Goal: Task Accomplishment & Management: Manage account settings

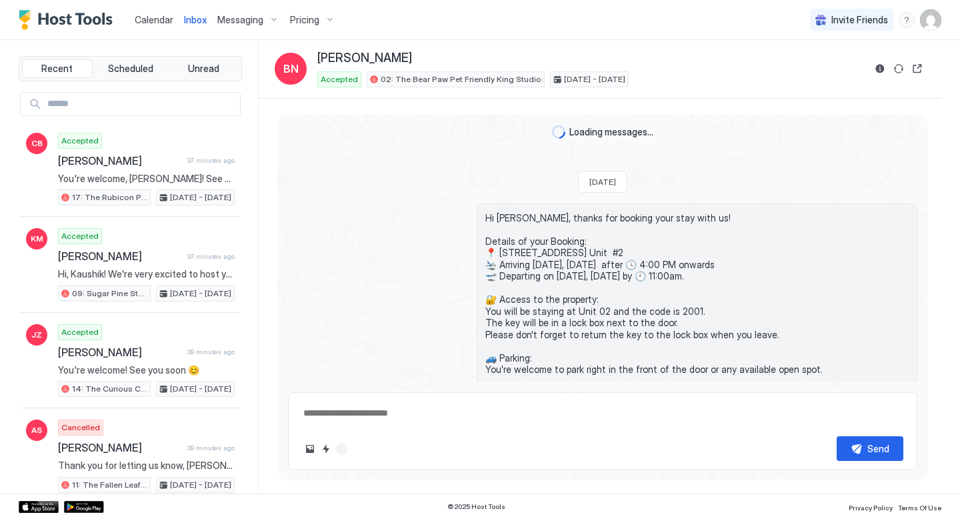
scroll to position [546, 0]
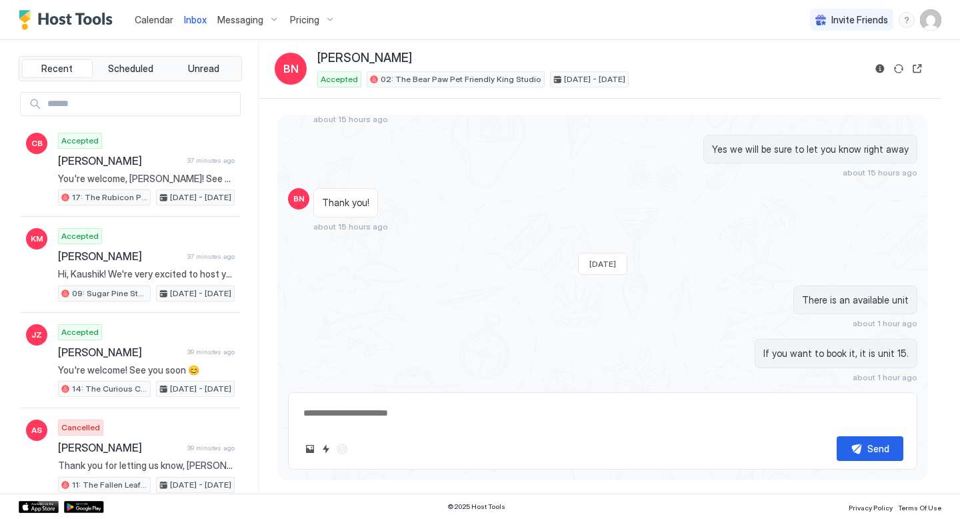
click at [155, 21] on span "Calendar" at bounding box center [154, 19] width 39 height 11
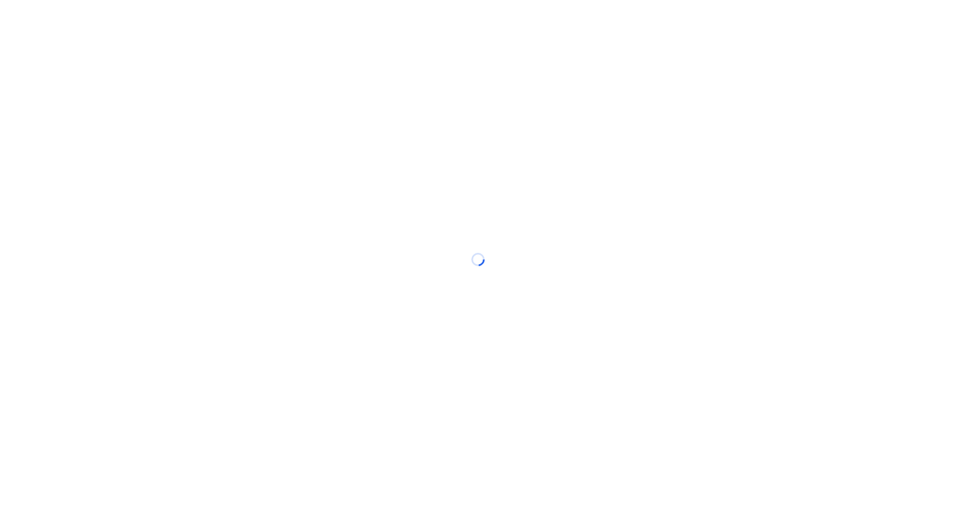
click at [0, 0] on span "Calendar" at bounding box center [0, 0] width 0 height 0
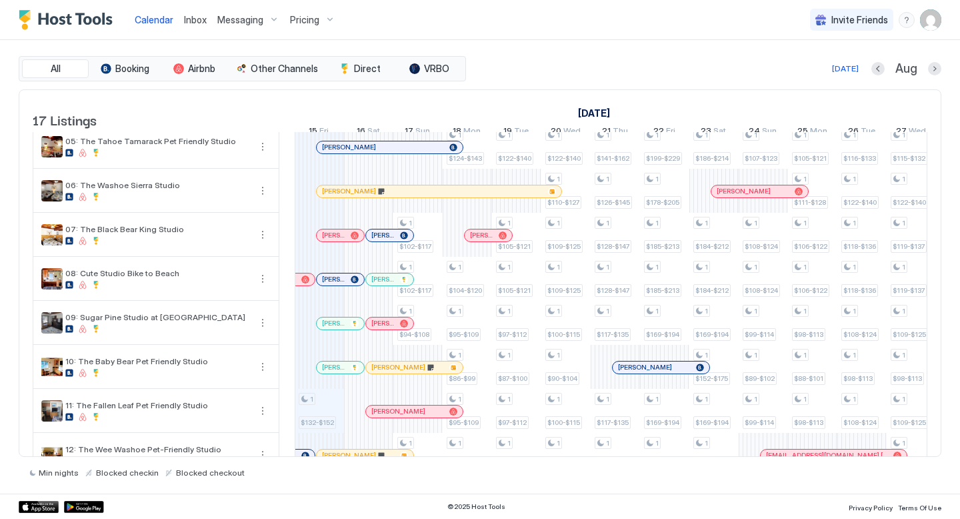
scroll to position [213, 0]
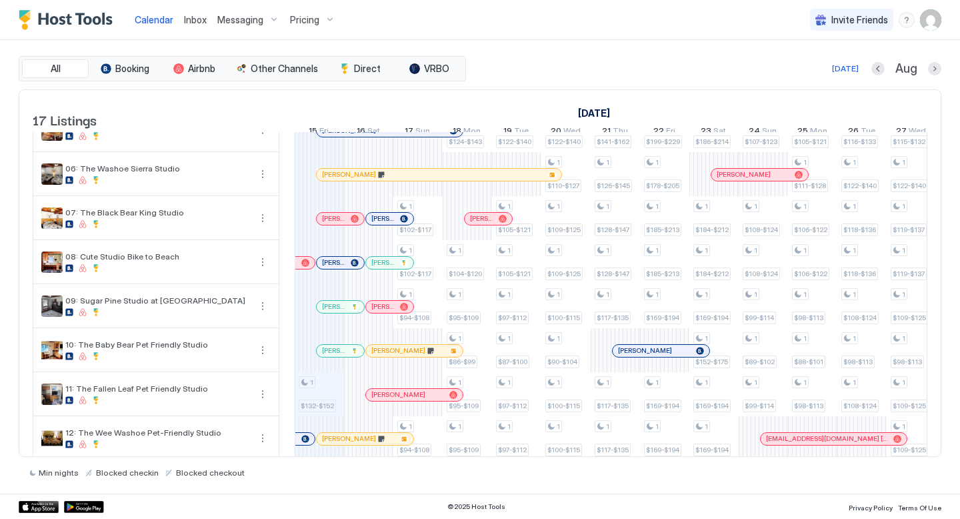
click at [334, 312] on div at bounding box center [334, 306] width 11 height 11
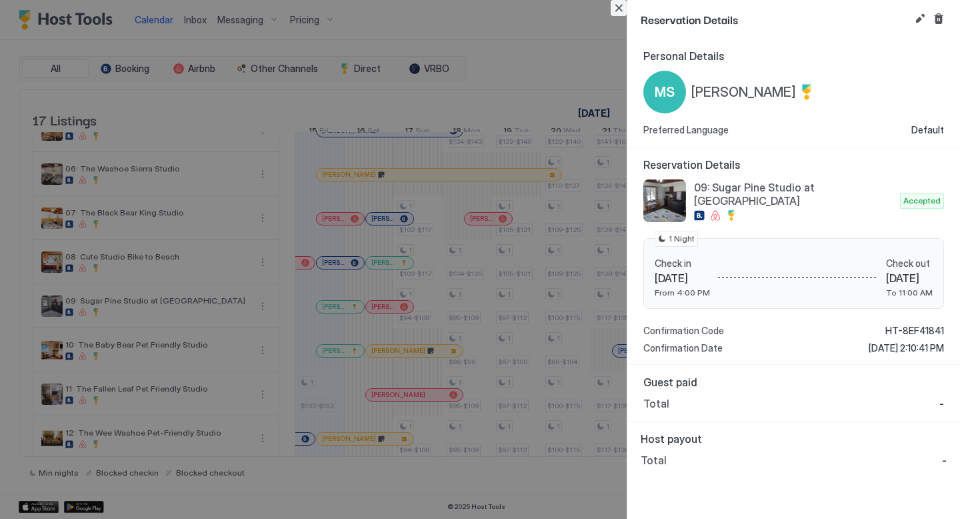
click at [619, 7] on button "Close" at bounding box center [619, 8] width 16 height 16
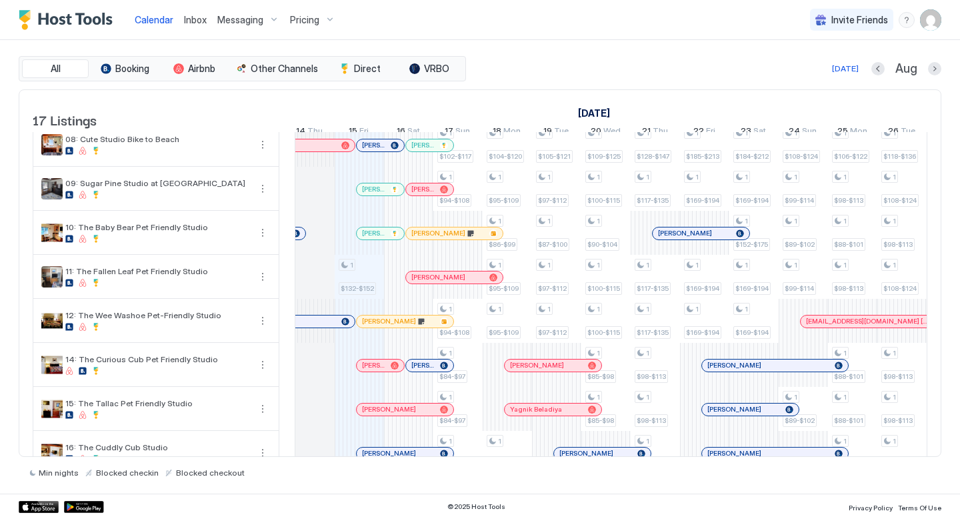
scroll to position [0, 660]
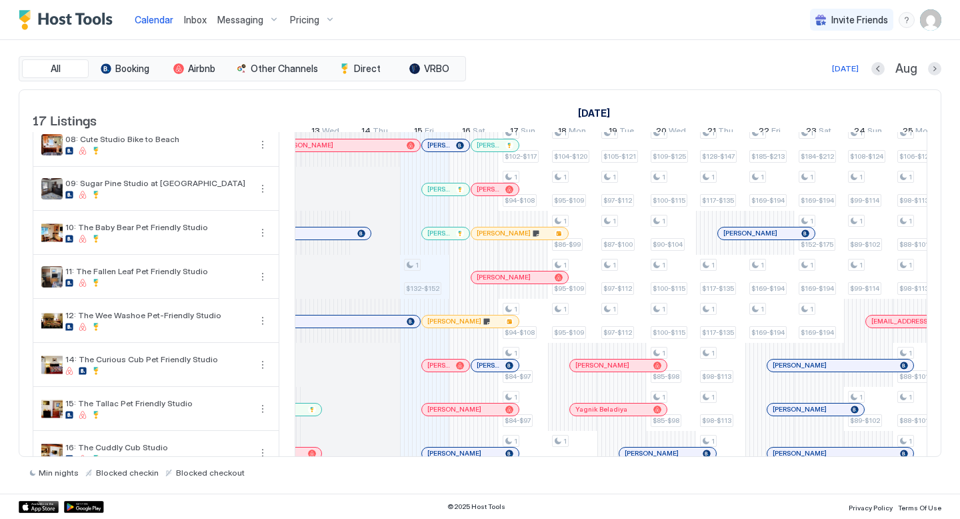
click at [440, 239] on div at bounding box center [440, 233] width 11 height 11
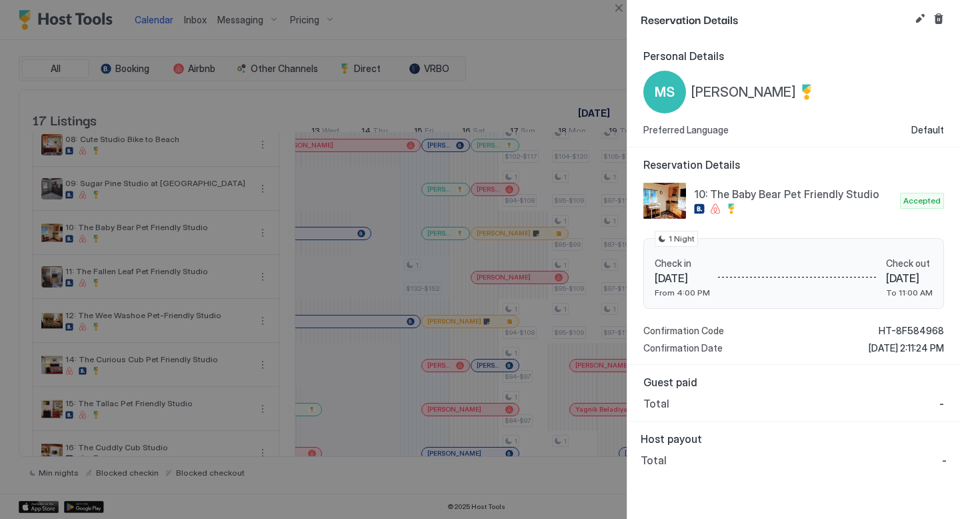
click at [911, 20] on div "Reservation Details" at bounding box center [793, 19] width 333 height 39
click at [915, 19] on button "Edit reservation" at bounding box center [920, 19] width 16 height 16
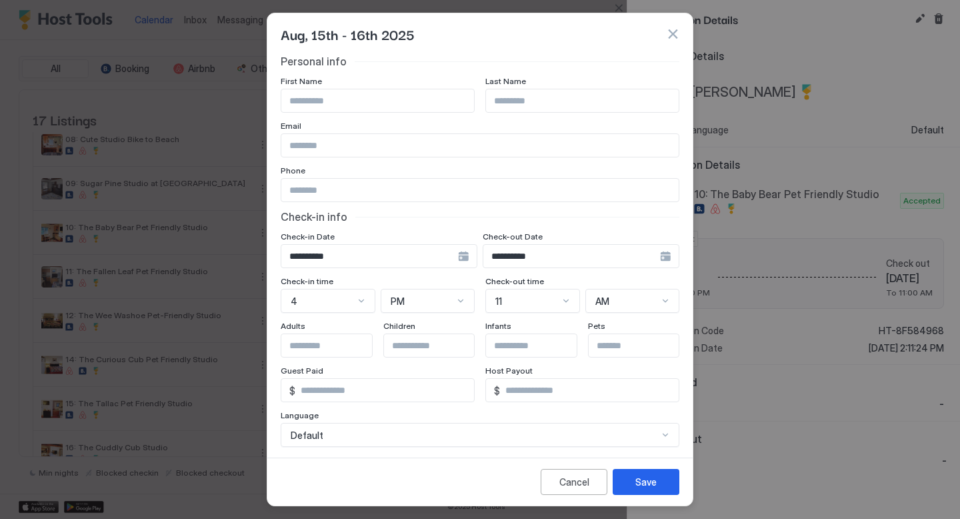
drag, startPoint x: 675, startPoint y: 31, endPoint x: 635, endPoint y: 4, distance: 48.6
click at [673, 31] on button "button" at bounding box center [672, 33] width 13 height 13
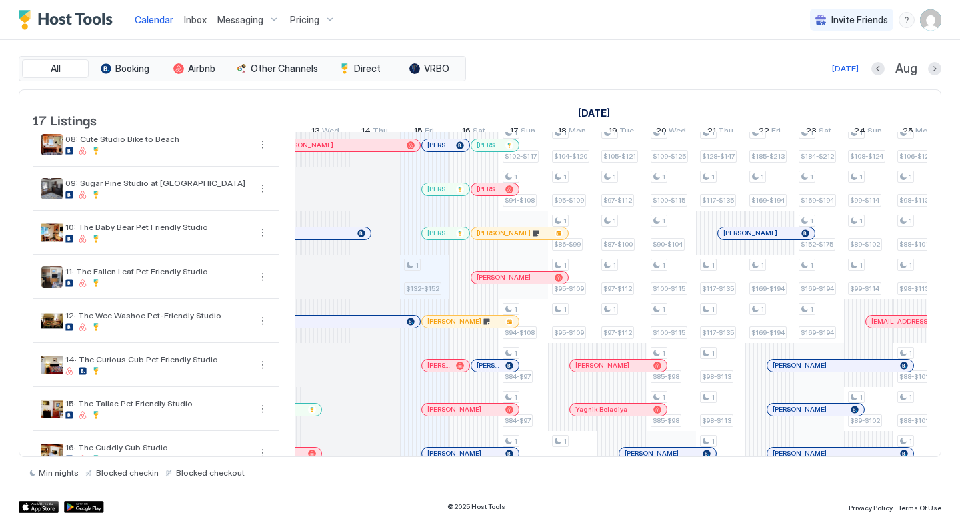
click at [434, 195] on div at bounding box center [433, 189] width 11 height 11
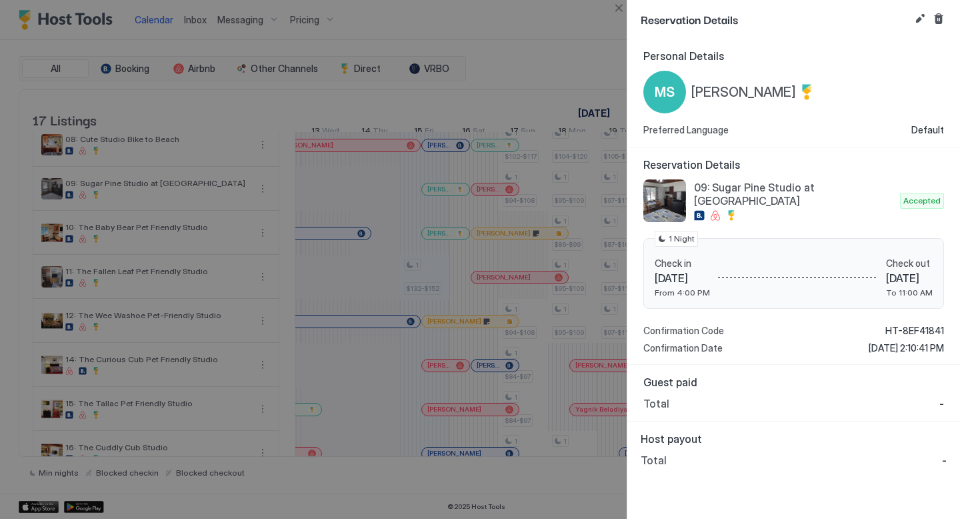
click at [761, 94] on span "[PERSON_NAME]" at bounding box center [743, 92] width 105 height 17
click at [925, 15] on button "Edit reservation" at bounding box center [920, 19] width 16 height 16
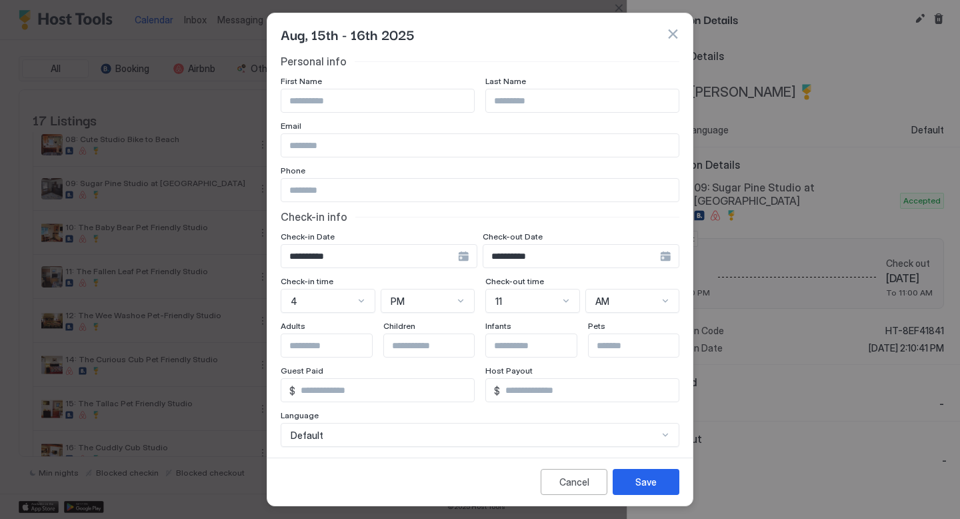
click at [362, 153] on input "Input Field" at bounding box center [479, 145] width 397 height 23
click at [315, 185] on input "Input Field" at bounding box center [479, 190] width 397 height 23
paste input "**********"
type input "**********"
click at [663, 485] on button "Save" at bounding box center [646, 482] width 67 height 26
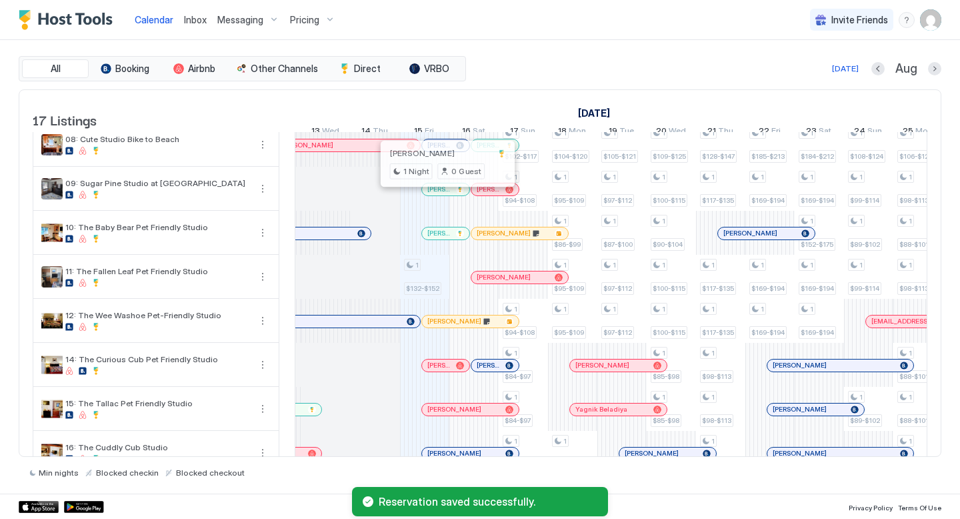
click at [445, 195] on div at bounding box center [445, 189] width 11 height 11
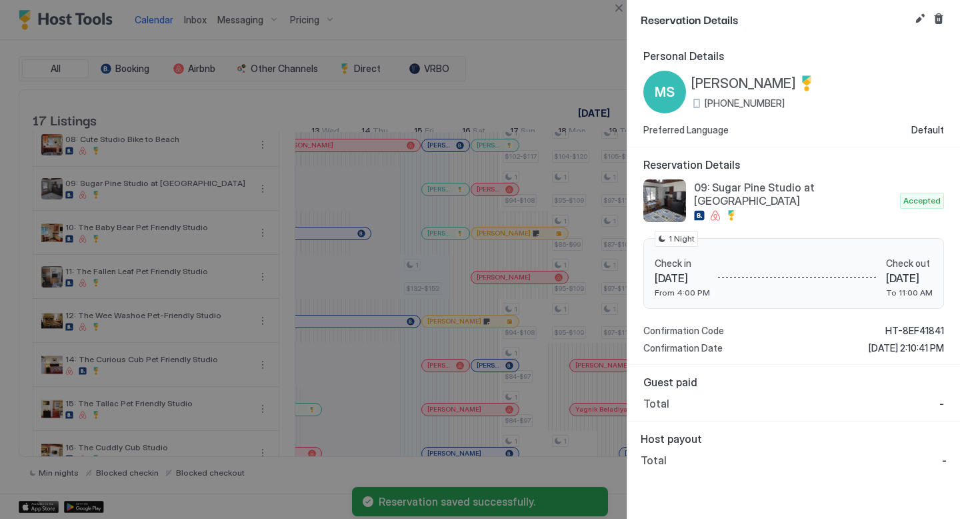
click at [443, 230] on div at bounding box center [480, 259] width 960 height 519
click at [622, 10] on button "Close" at bounding box center [619, 8] width 16 height 16
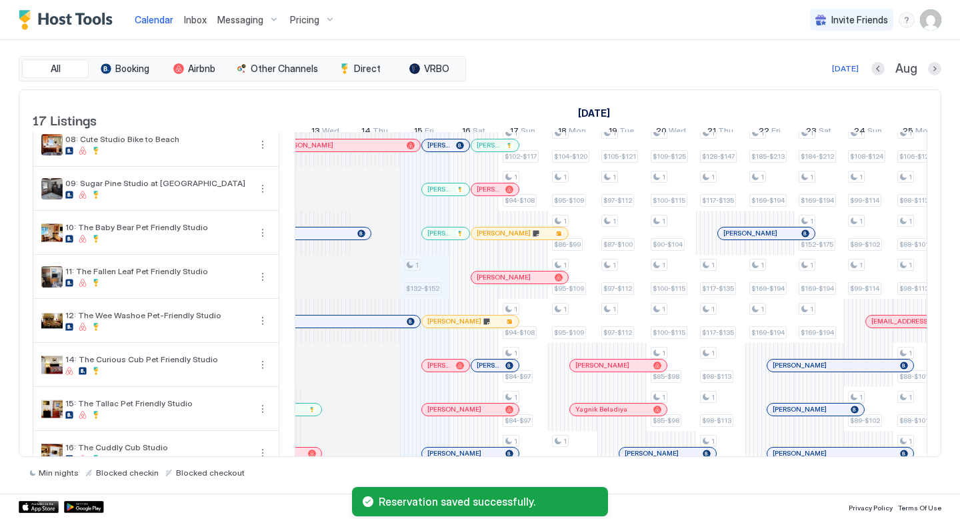
click at [438, 239] on div at bounding box center [438, 233] width 11 height 11
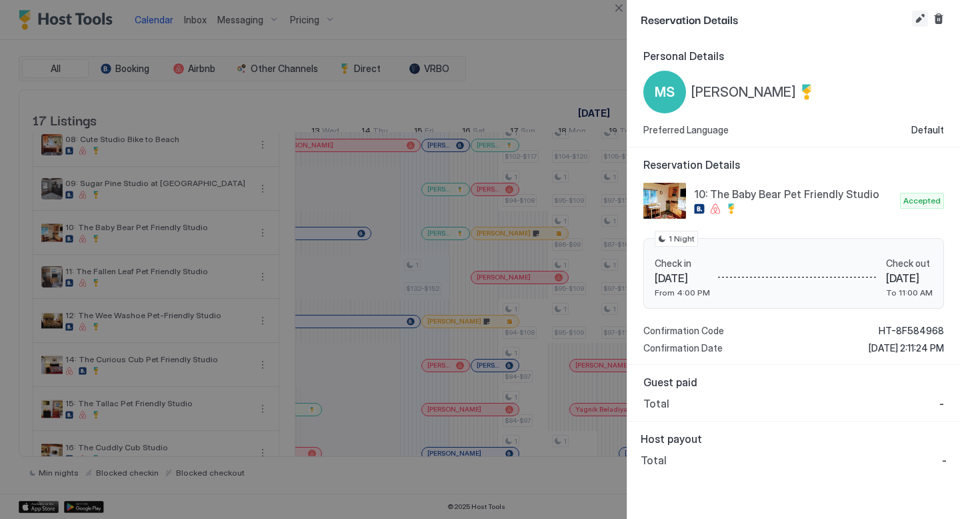
click at [915, 18] on button "Edit reservation" at bounding box center [920, 19] width 16 height 16
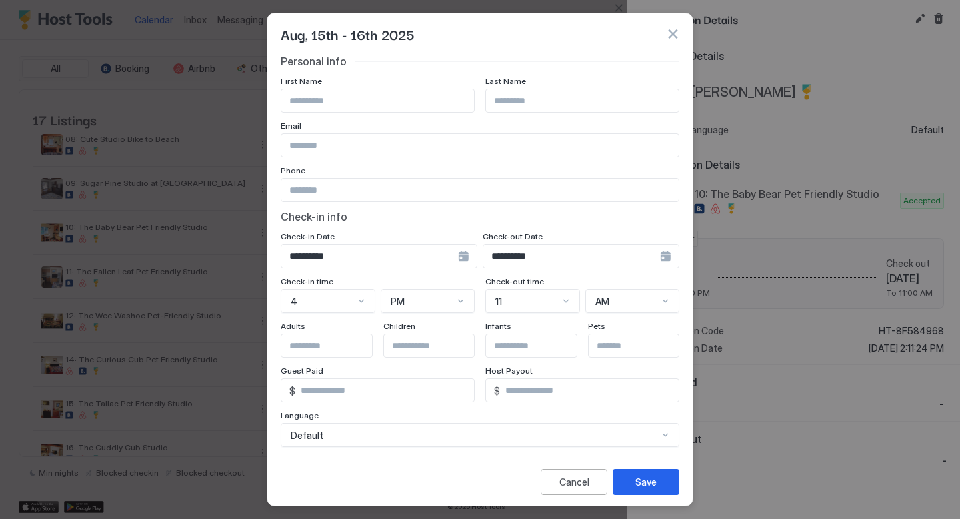
click at [337, 149] on input "Input Field" at bounding box center [479, 145] width 397 height 23
click at [303, 193] on input "Input Field" at bounding box center [479, 190] width 397 height 23
paste input "**********"
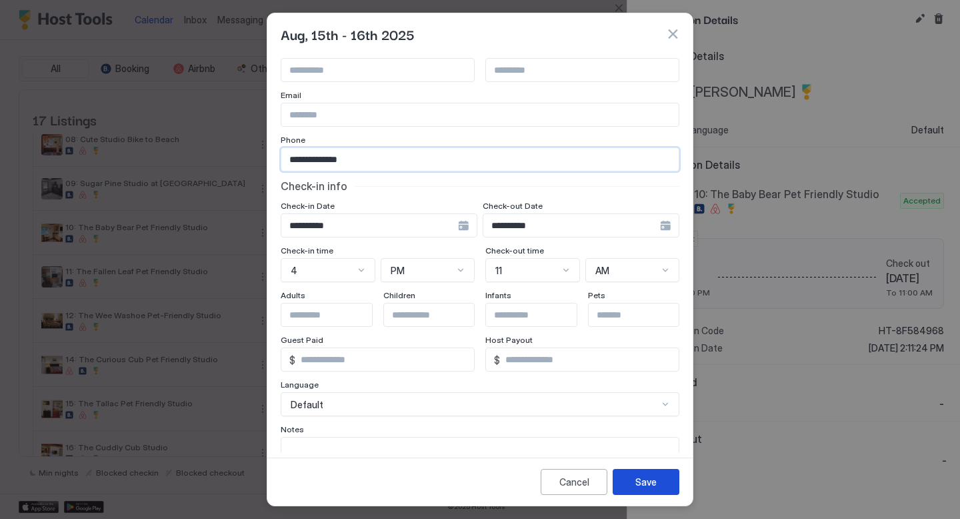
scroll to position [96, 0]
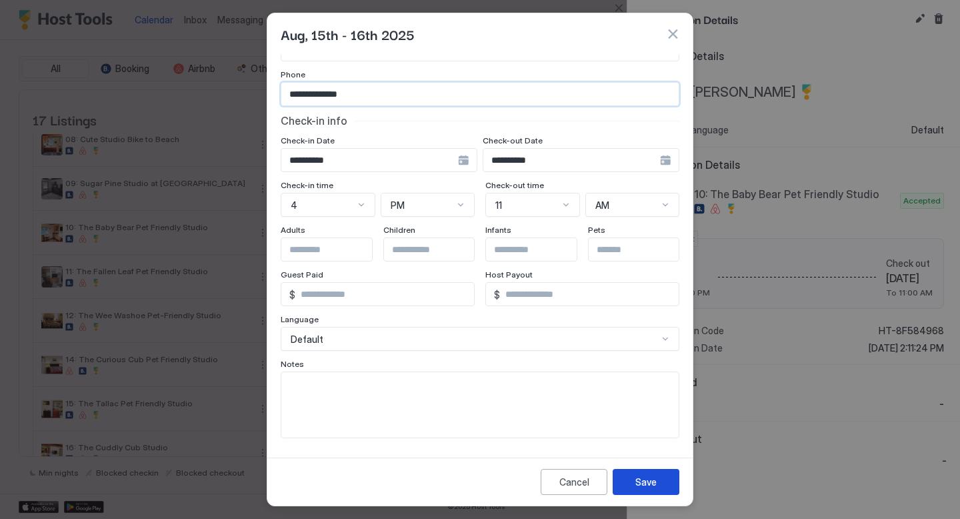
type input "**********"
click at [654, 481] on div "Save" at bounding box center [645, 482] width 21 height 14
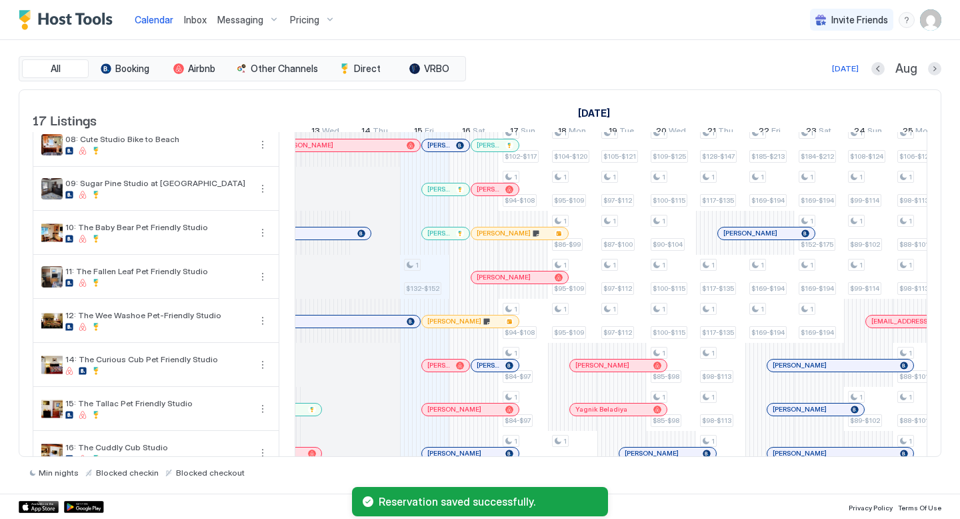
click at [446, 249] on div at bounding box center [424, 233] width 49 height 44
click at [435, 239] on div at bounding box center [430, 233] width 11 height 11
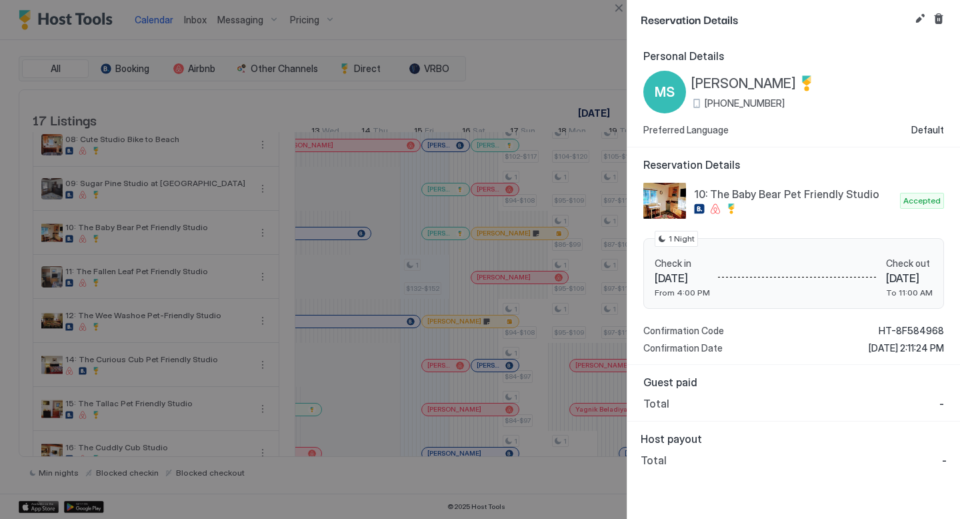
drag, startPoint x: 777, startPoint y: 83, endPoint x: 779, endPoint y: 77, distance: 7.0
click at [776, 83] on span "[PERSON_NAME]" at bounding box center [743, 83] width 105 height 17
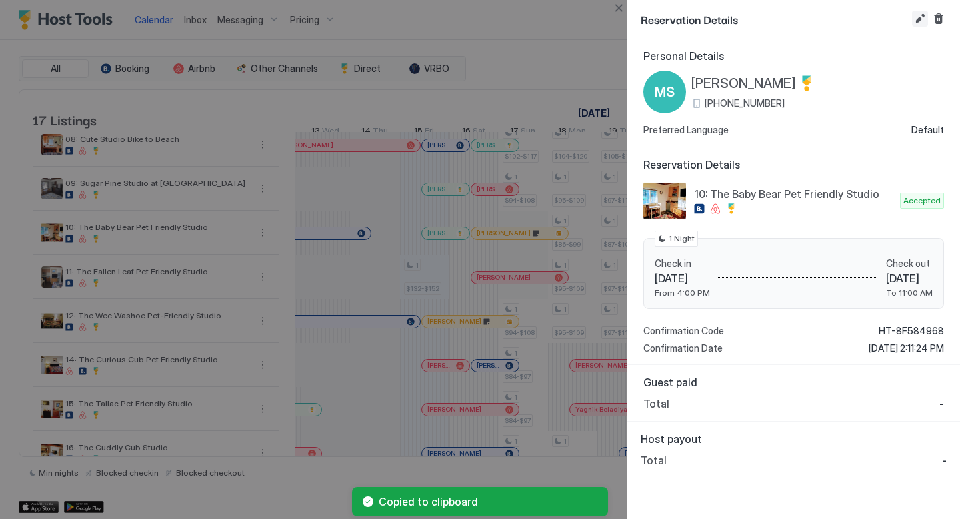
click at [925, 17] on button "Edit reservation" at bounding box center [920, 19] width 16 height 16
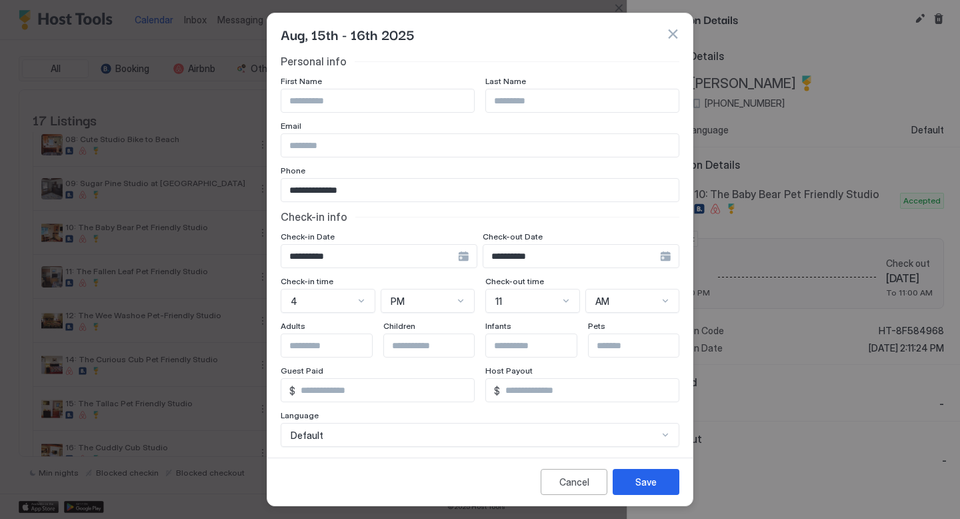
click at [351, 141] on input "Input Field" at bounding box center [479, 145] width 397 height 23
paste input "**********"
click at [324, 147] on input "**********" at bounding box center [479, 145] width 397 height 23
click at [373, 147] on input "**********" at bounding box center [479, 145] width 397 height 23
click at [331, 151] on input "**********" at bounding box center [479, 145] width 397 height 23
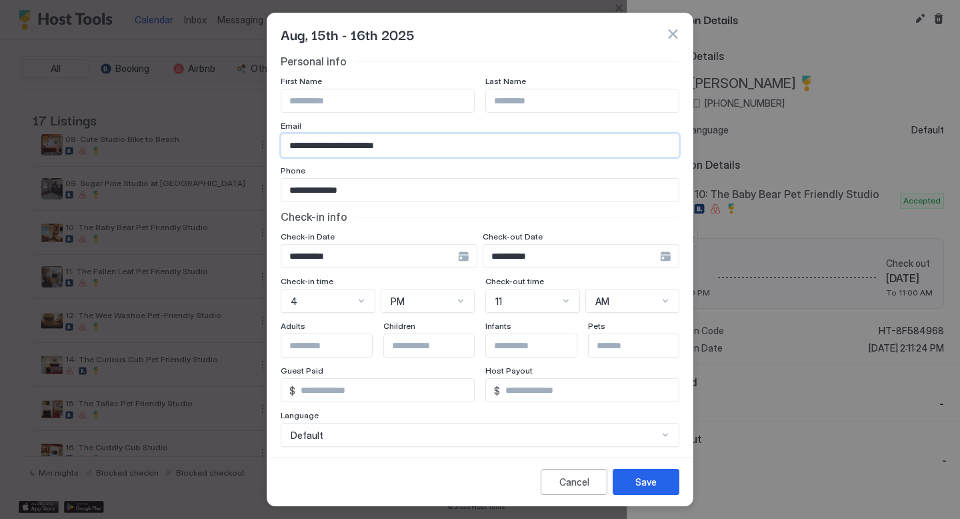
click at [331, 151] on input "**********" at bounding box center [479, 145] width 397 height 23
type input "**********"
click at [655, 480] on div "Save" at bounding box center [645, 482] width 21 height 14
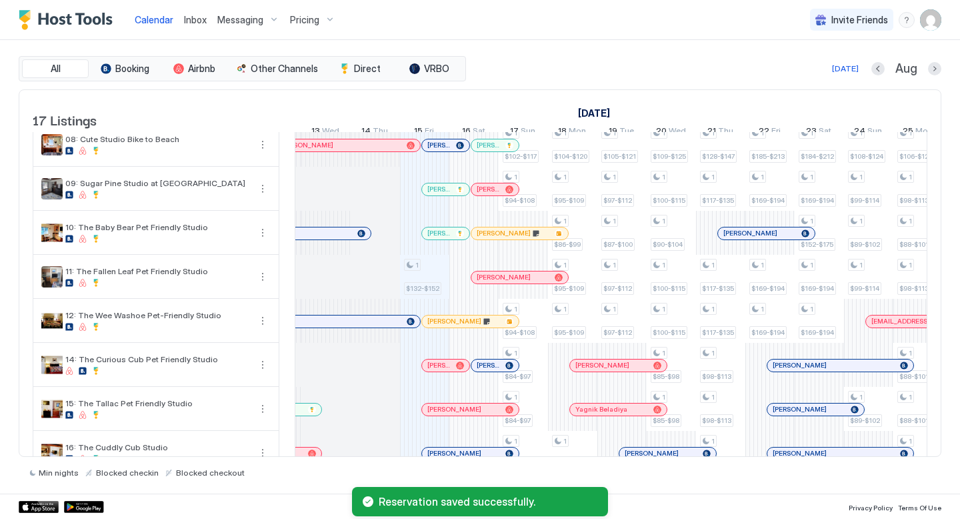
click at [439, 239] on div at bounding box center [438, 233] width 11 height 11
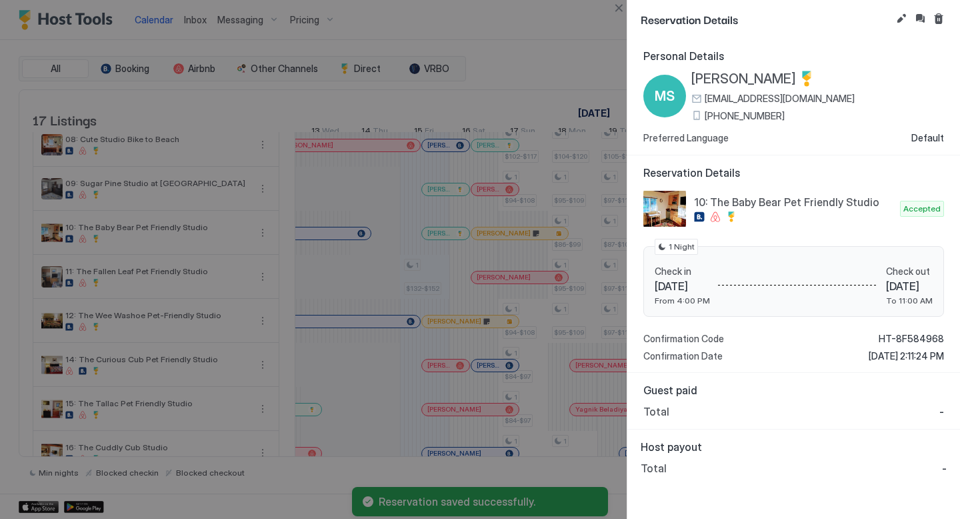
drag, startPoint x: 470, startPoint y: 164, endPoint x: 573, endPoint y: 89, distance: 127.5
click at [471, 163] on div at bounding box center [480, 259] width 960 height 519
drag, startPoint x: 624, startPoint y: 9, endPoint x: 536, endPoint y: 91, distance: 120.3
click at [624, 9] on button "Close" at bounding box center [619, 8] width 16 height 16
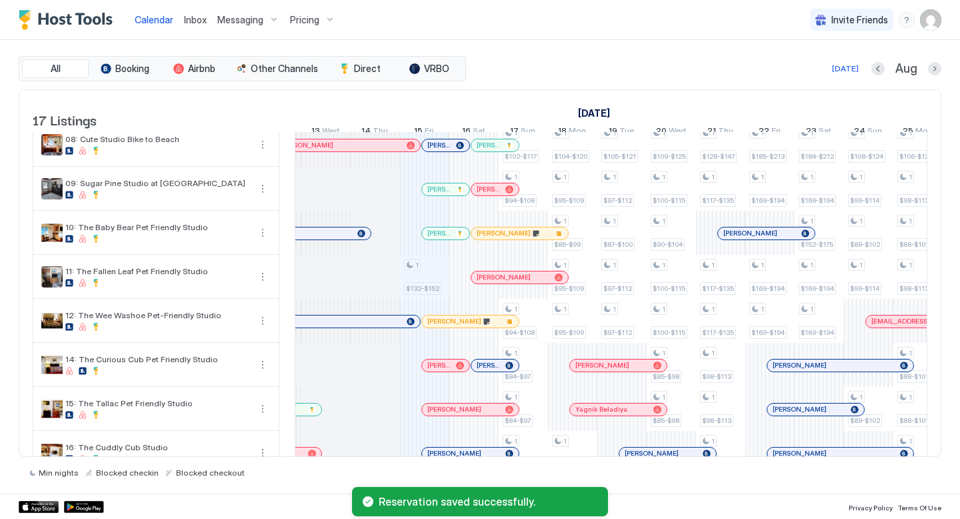
click at [455, 195] on div at bounding box center [460, 189] width 11 height 11
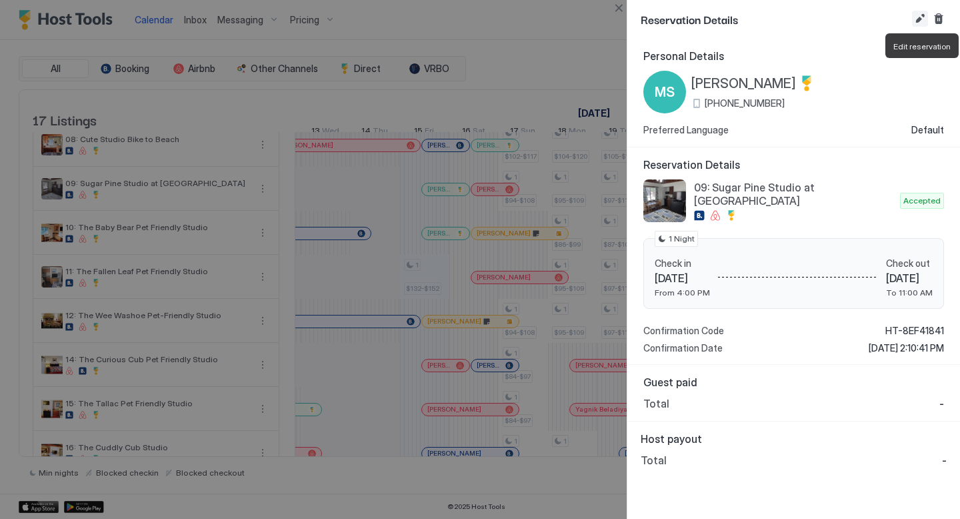
click at [918, 18] on button "Edit reservation" at bounding box center [920, 19] width 16 height 16
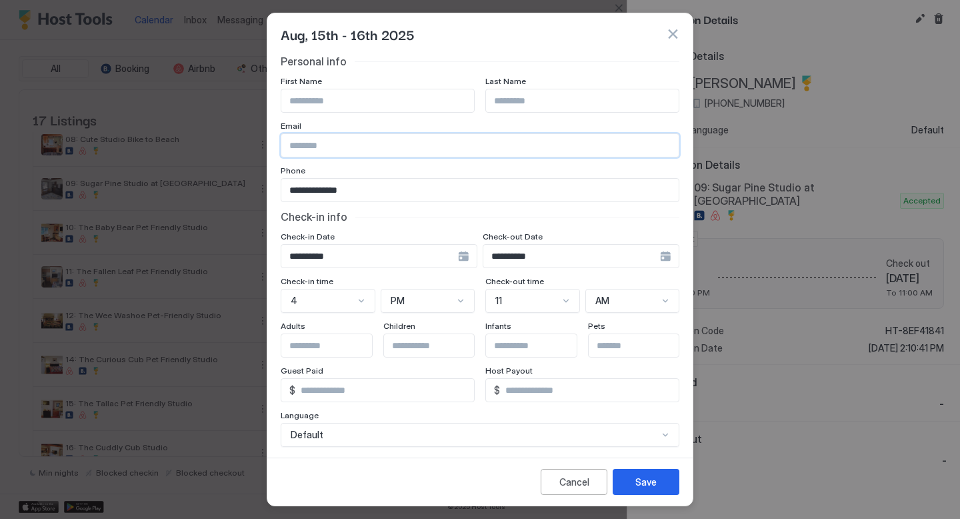
click at [376, 142] on input "Input Field" at bounding box center [479, 145] width 397 height 23
paste input "**********"
type input "**********"
click at [649, 490] on button "Save" at bounding box center [646, 482] width 67 height 26
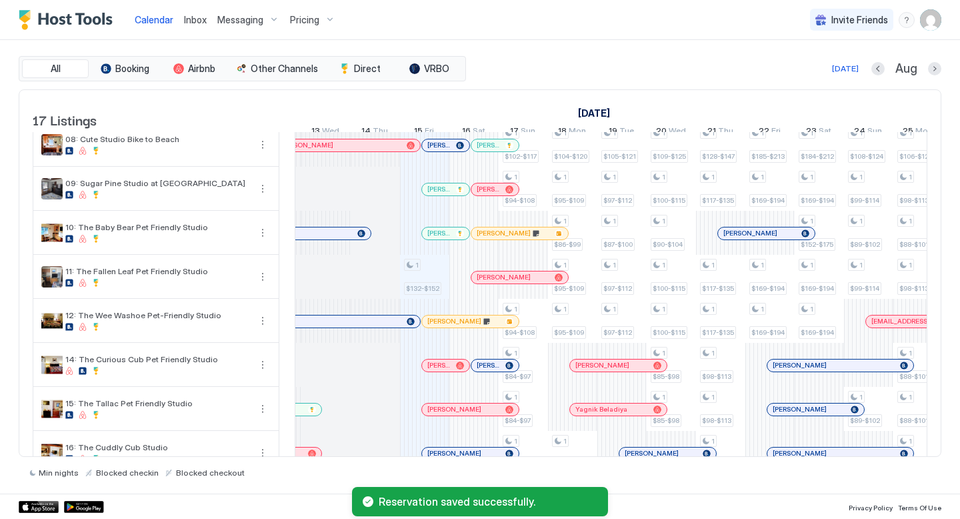
click at [441, 239] on div at bounding box center [441, 233] width 11 height 11
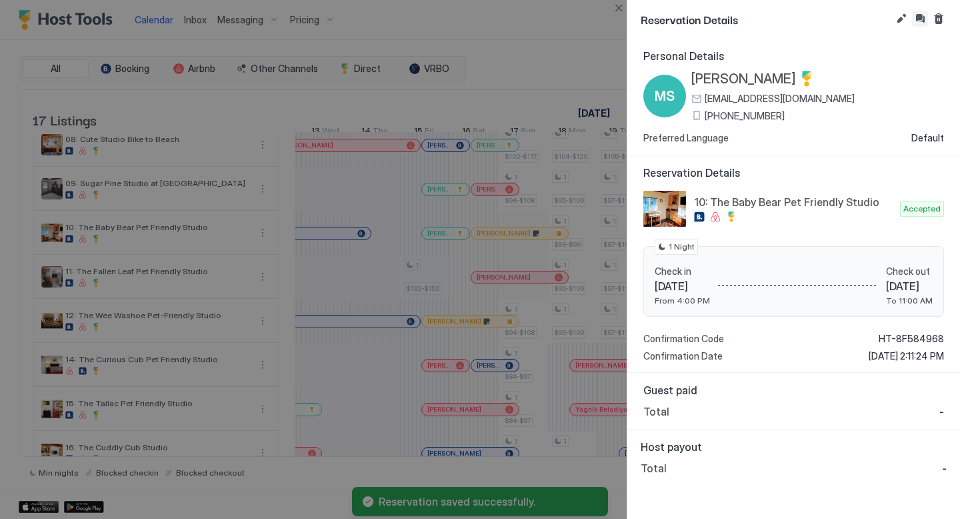
click at [923, 17] on button "Inbox" at bounding box center [920, 19] width 16 height 16
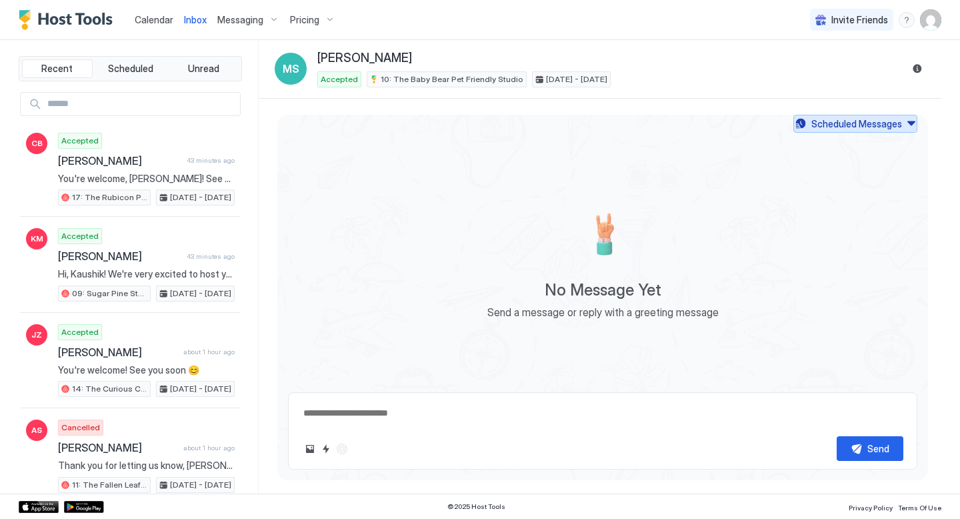
click at [824, 128] on div "Scheduled Messages" at bounding box center [856, 124] width 91 height 14
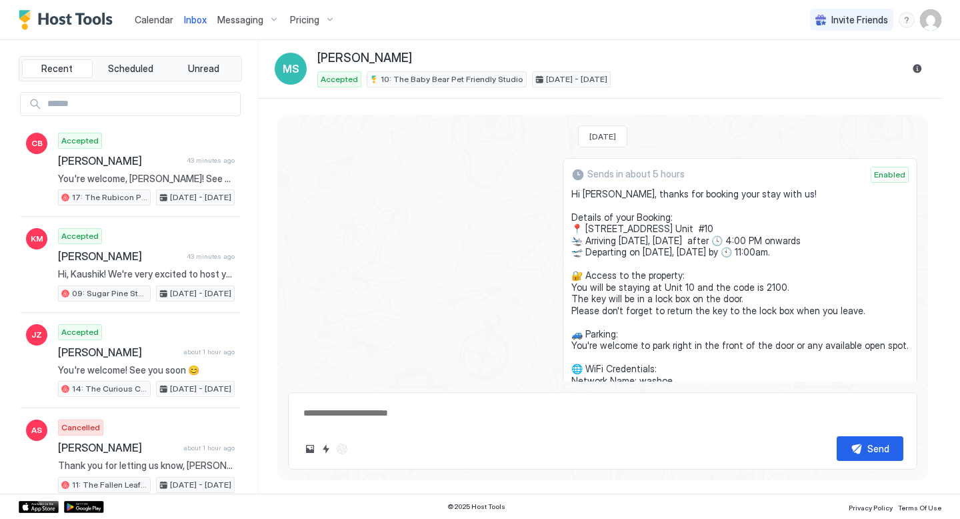
drag, startPoint x: 663, startPoint y: 233, endPoint x: 575, endPoint y: 194, distance: 97.0
click at [575, 194] on div "Sends in about 5 hours Enabled Hi [PERSON_NAME], thanks for booking your stay w…" at bounding box center [740, 315] width 355 height 315
copy span "Hi [PERSON_NAME], thanks for booking your stay with us! Details of your Booking…"
click at [153, 17] on span "Calendar" at bounding box center [154, 19] width 39 height 11
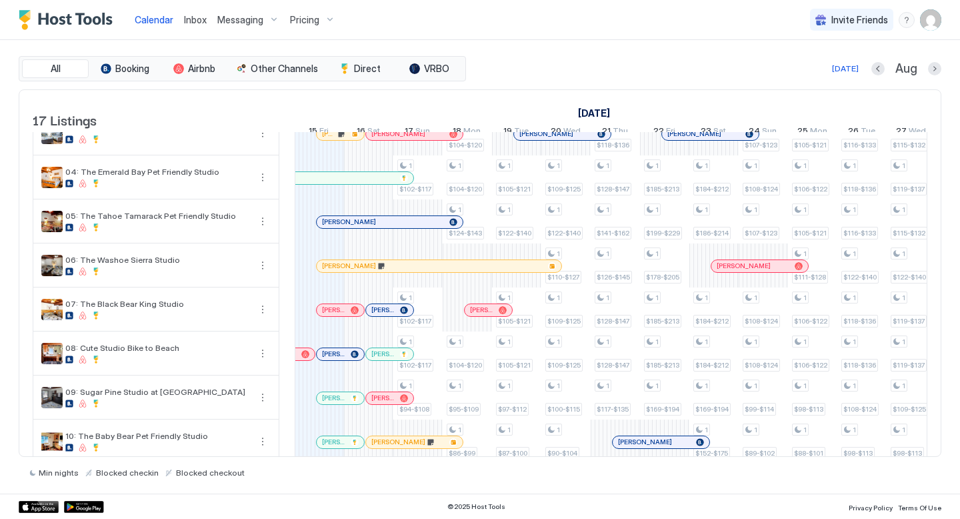
scroll to position [225, 0]
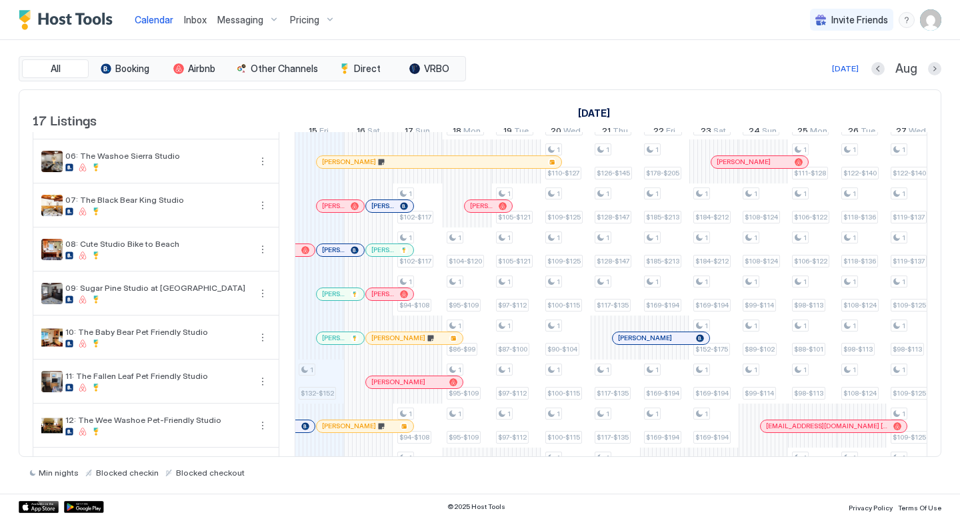
click at [342, 299] on div at bounding box center [342, 294] width 11 height 11
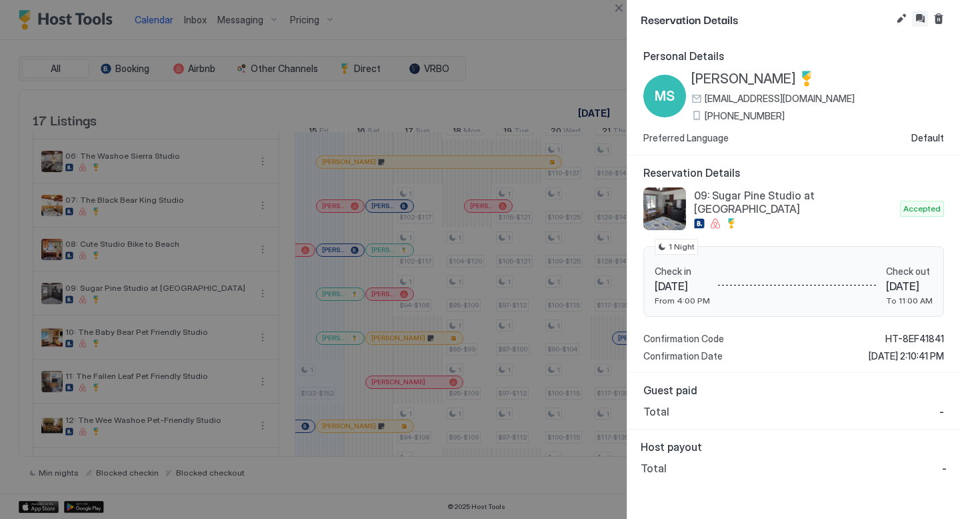
click at [917, 19] on button "Inbox" at bounding box center [920, 19] width 16 height 16
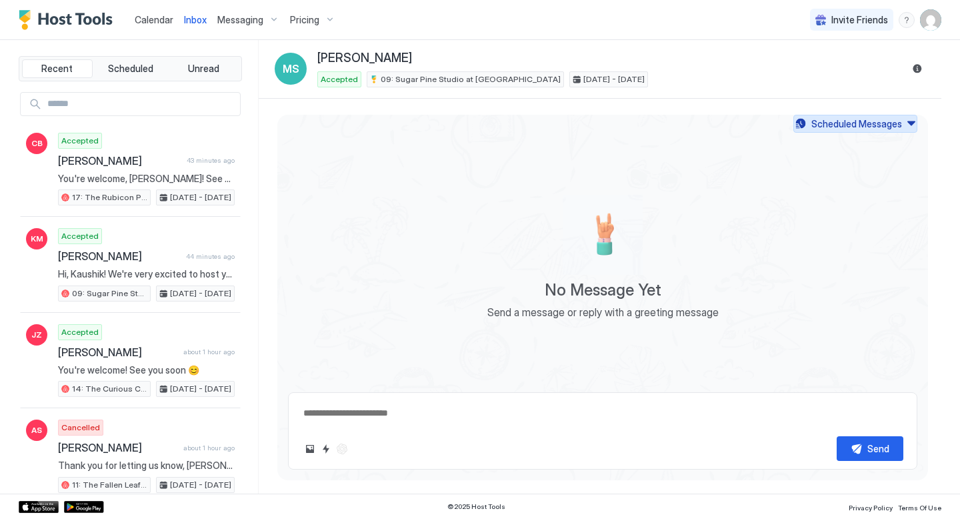
click at [867, 123] on div "Scheduled Messages" at bounding box center [856, 124] width 91 height 14
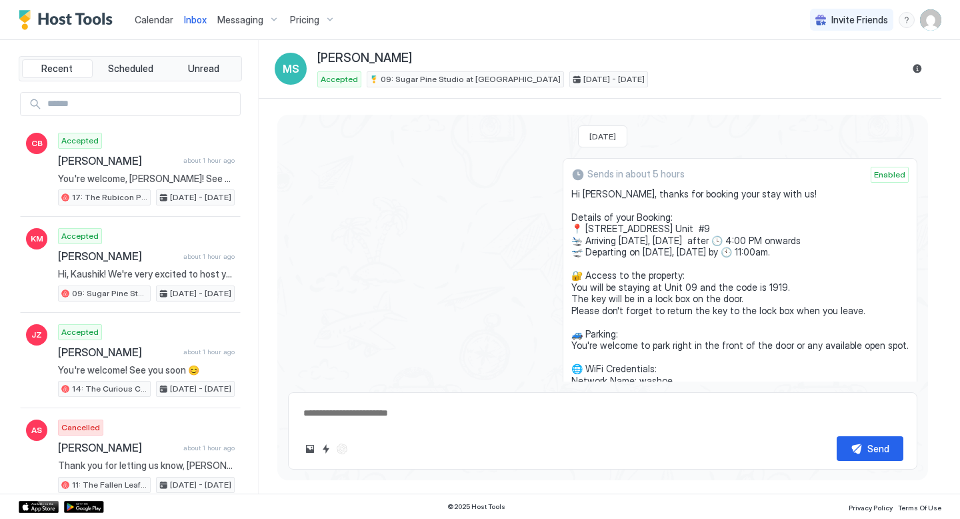
click at [770, 290] on span "Hi [PERSON_NAME], thanks for booking your stay with us! Details of your Booking…" at bounding box center [739, 304] width 337 height 233
copy span "The"
